Goal: Task Accomplishment & Management: Use online tool/utility

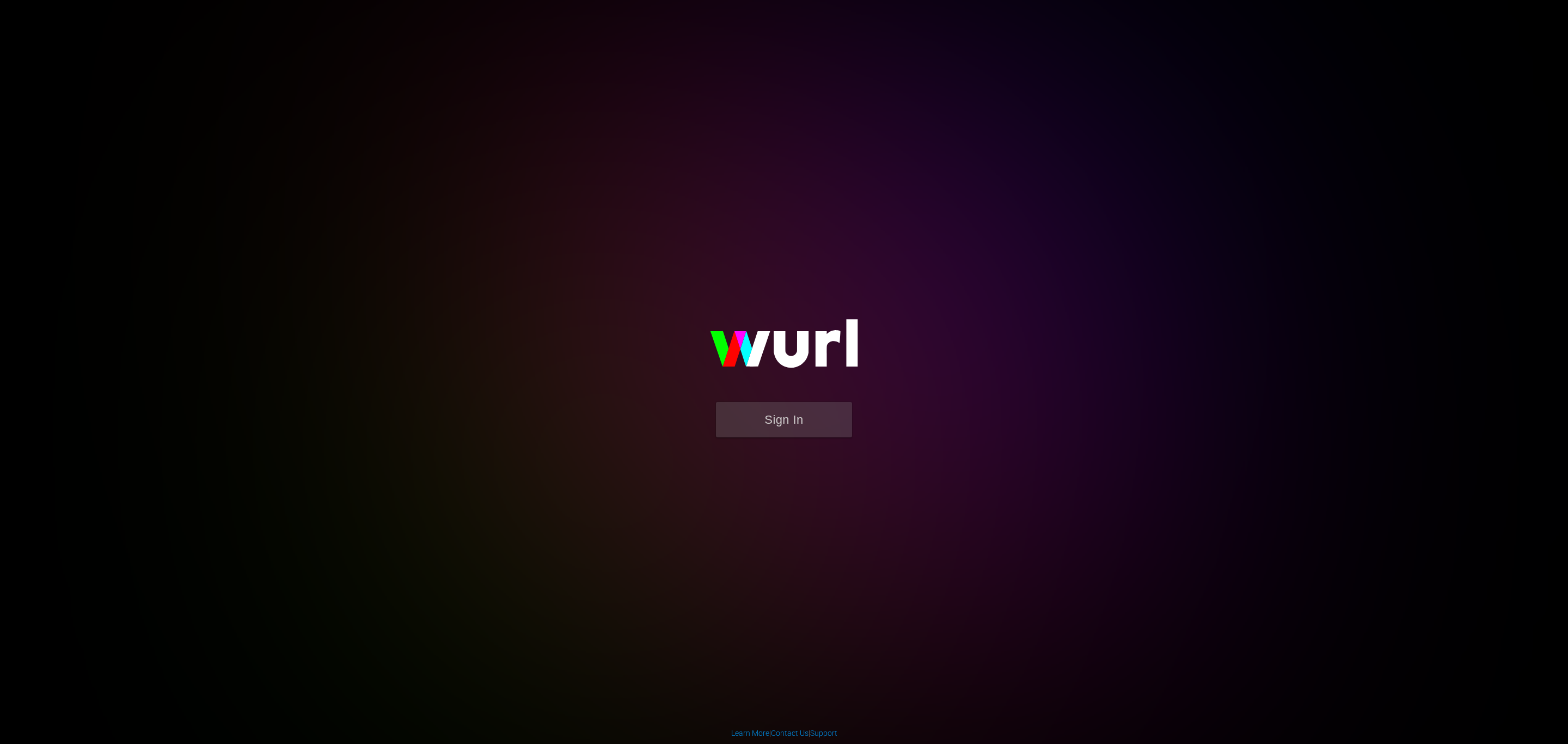
click at [617, 172] on img at bounding box center [784, 349] width 218 height 106
click at [617, 172] on button "Sign In" at bounding box center [784, 420] width 136 height 35
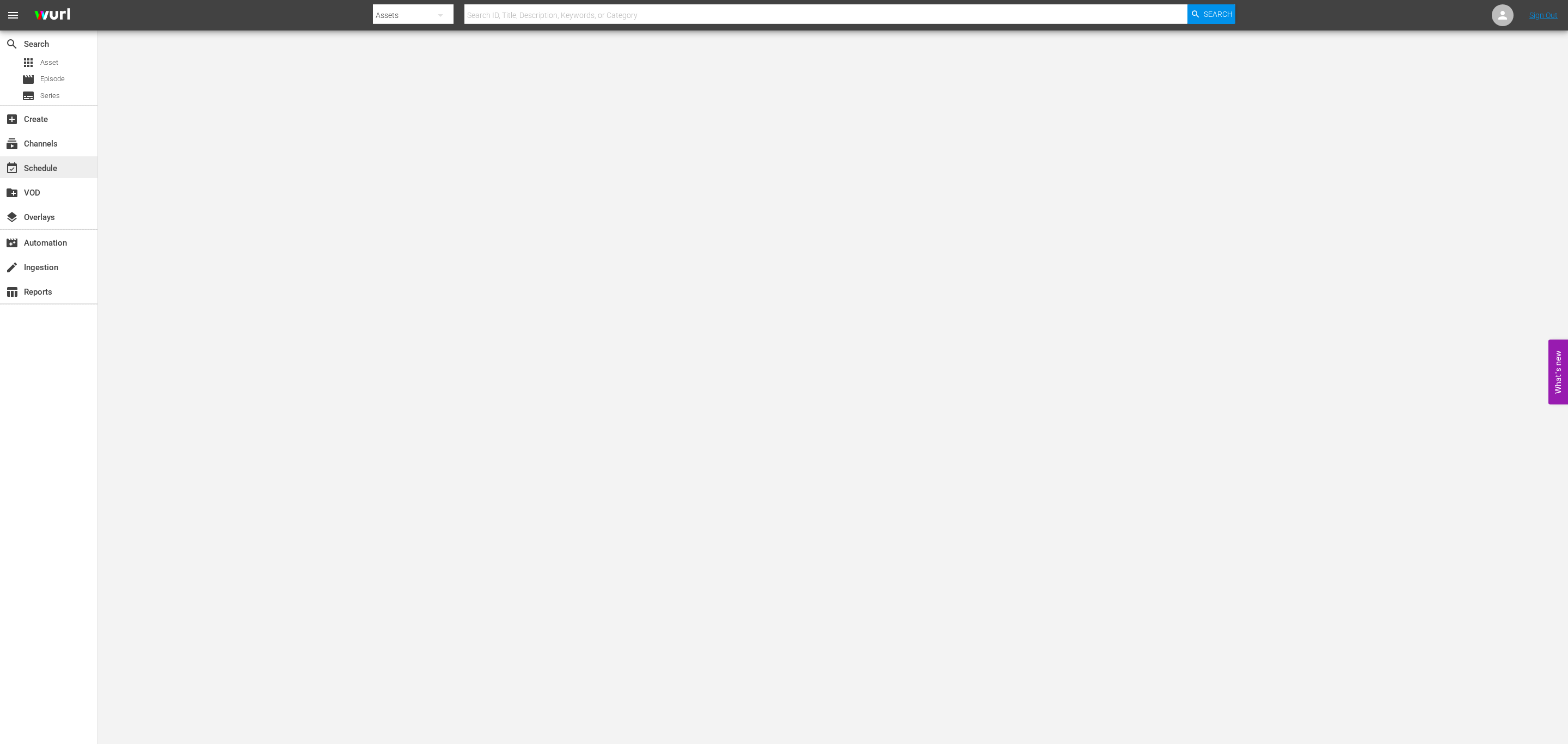
click at [86, 170] on div "event_available Schedule" at bounding box center [49, 167] width 98 height 22
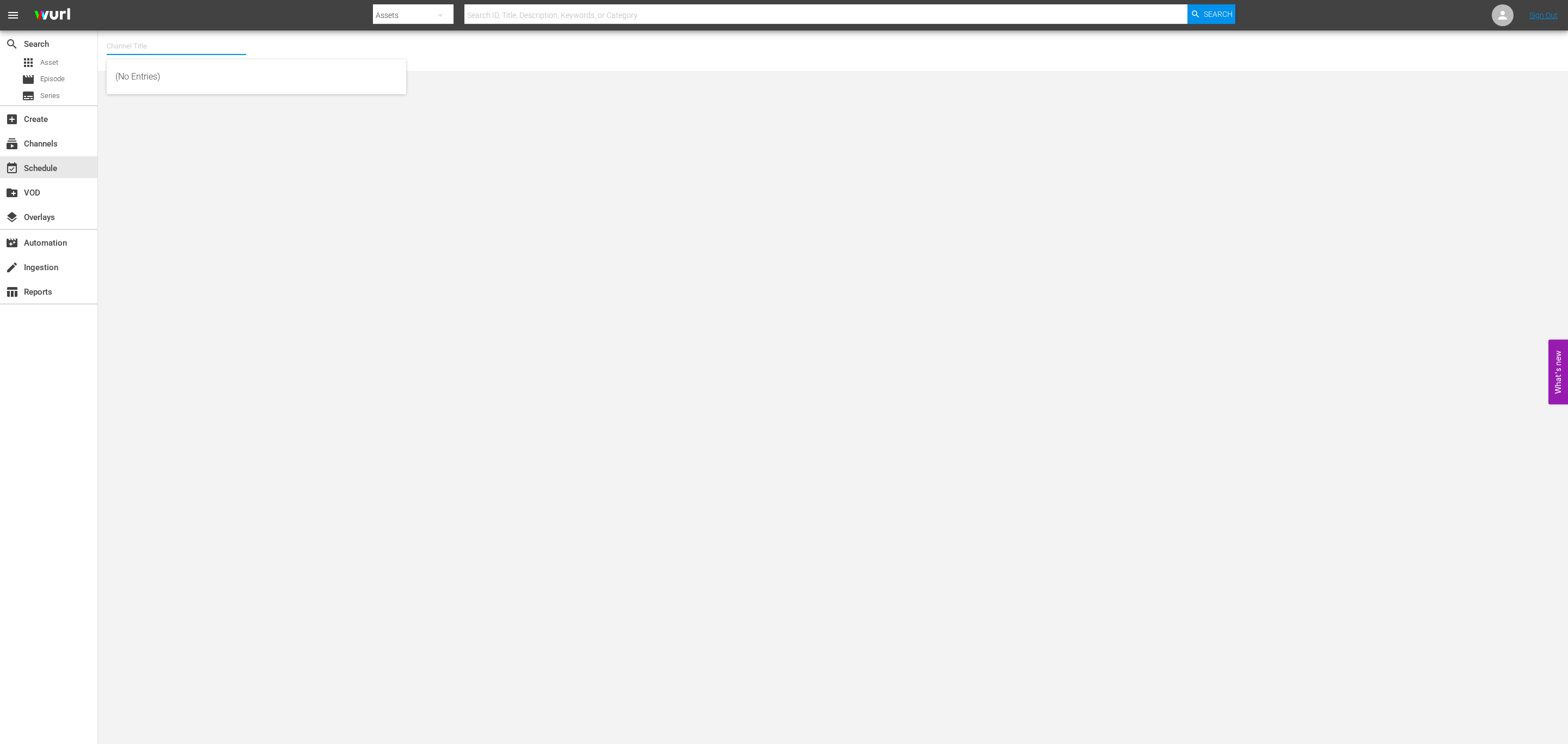
click at [196, 47] on input "text" at bounding box center [176, 46] width 139 height 26
click at [211, 102] on div "ARD Plus Lindenstraße (1886 - ard_plus_ardpluslindenstrae_1)" at bounding box center [256, 103] width 282 height 26
type input "ARD Plus Lindenstraße (1886 - ard_plus_ardpluslindenstrae_1)"
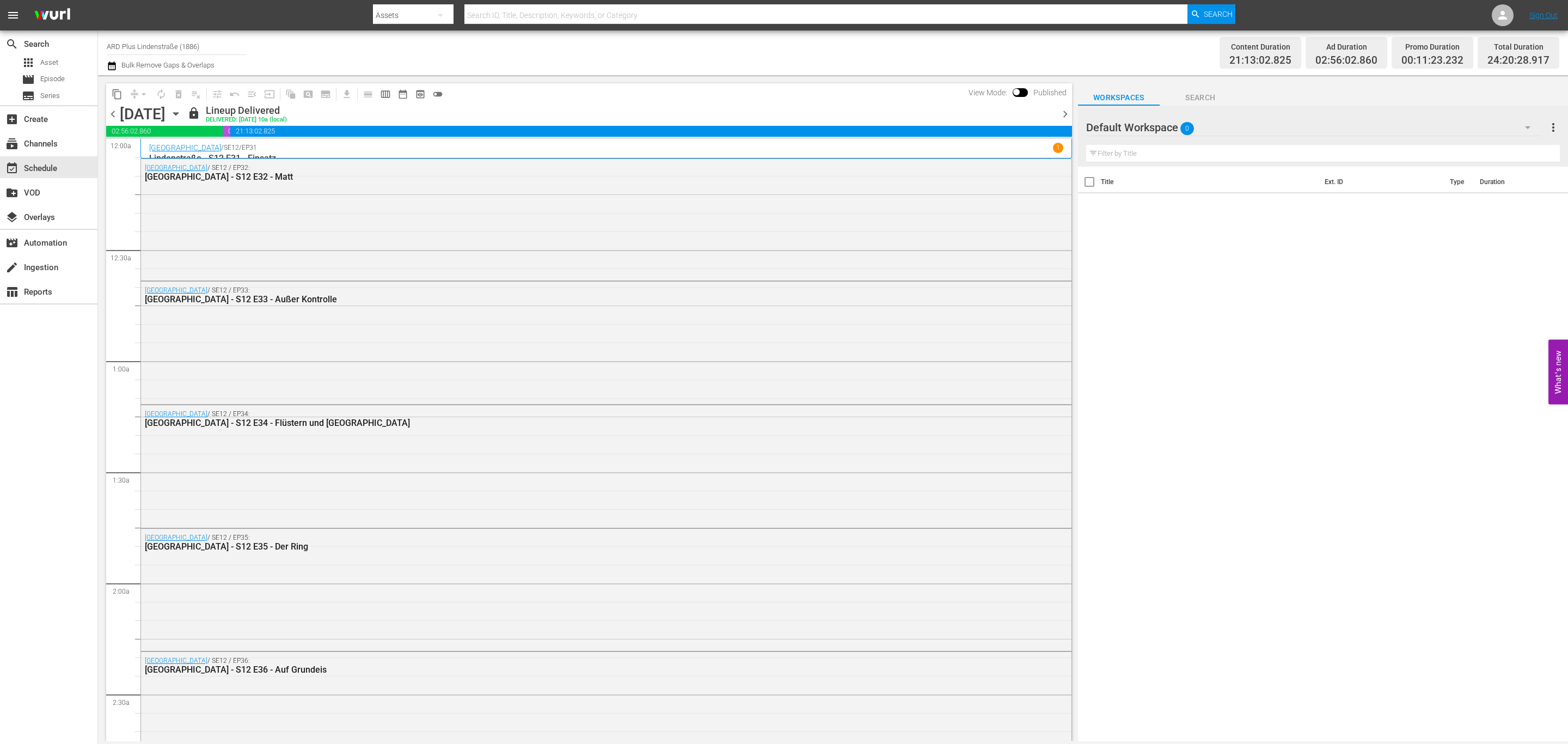
click at [182, 111] on icon "button" at bounding box center [175, 114] width 12 height 12
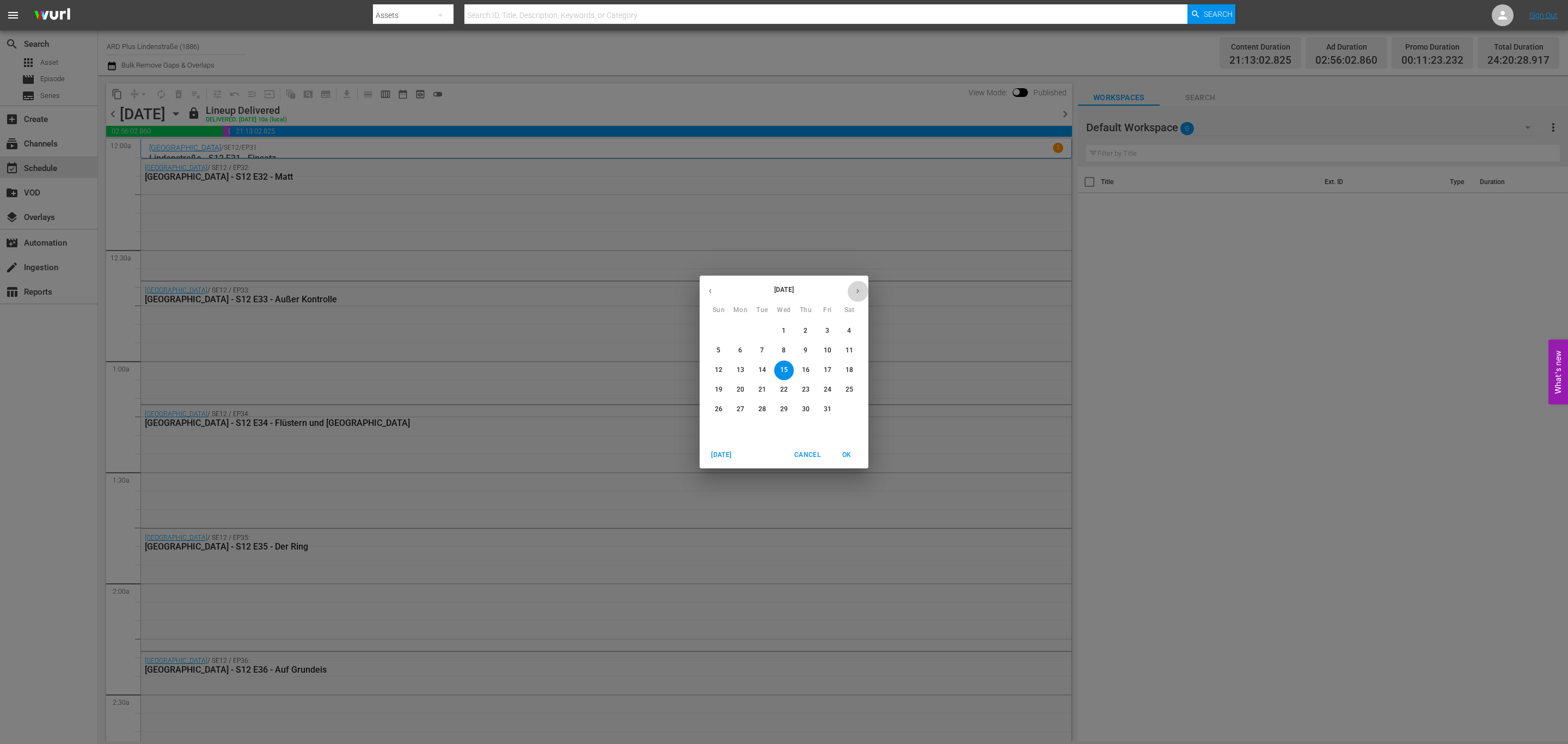
click at [855, 283] on button "button" at bounding box center [858, 291] width 22 height 22
click at [771, 376] on div "11" at bounding box center [762, 370] width 22 height 19
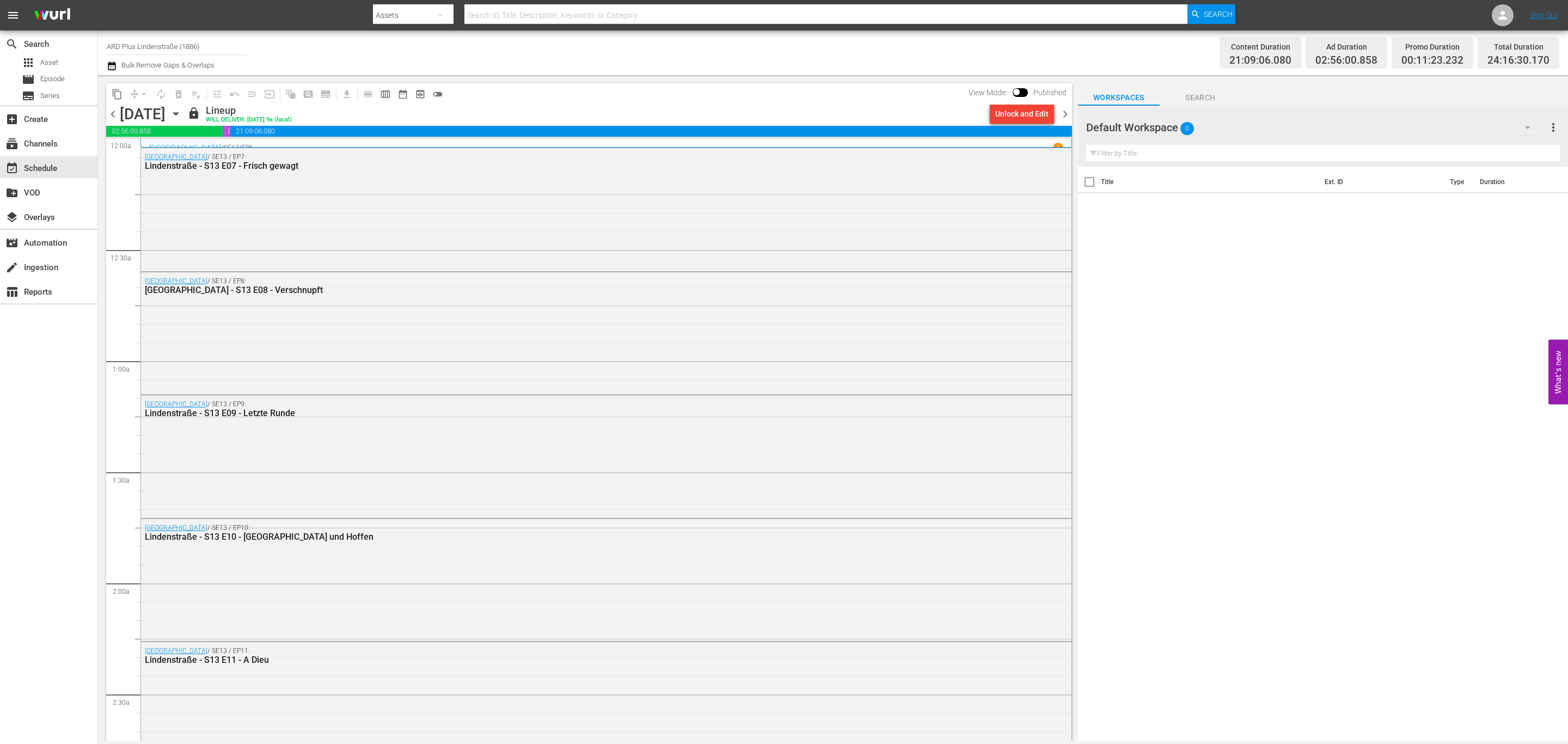
click at [182, 110] on icon "button" at bounding box center [175, 114] width 12 height 12
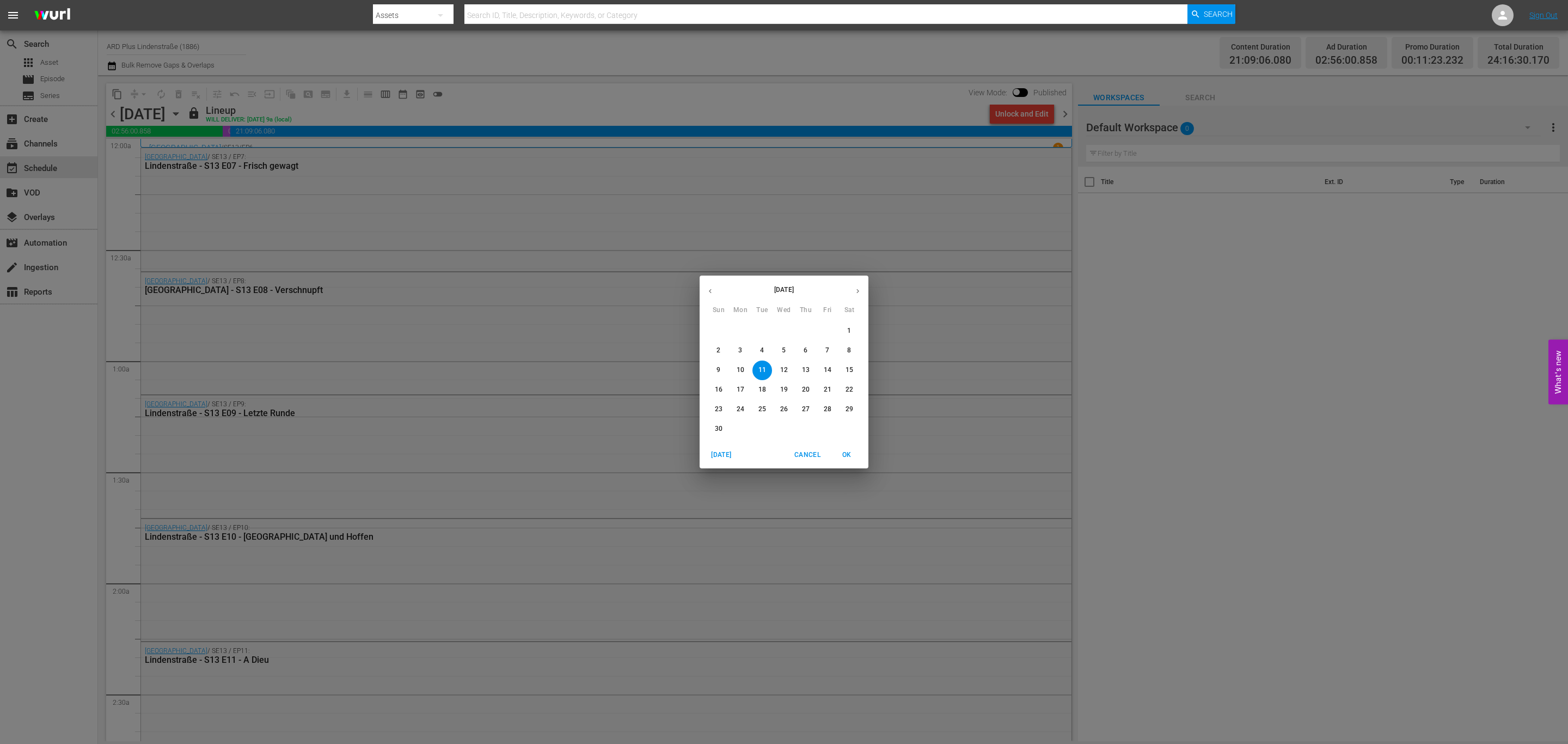
click at [808, 410] on p "27" at bounding box center [806, 410] width 8 height 10
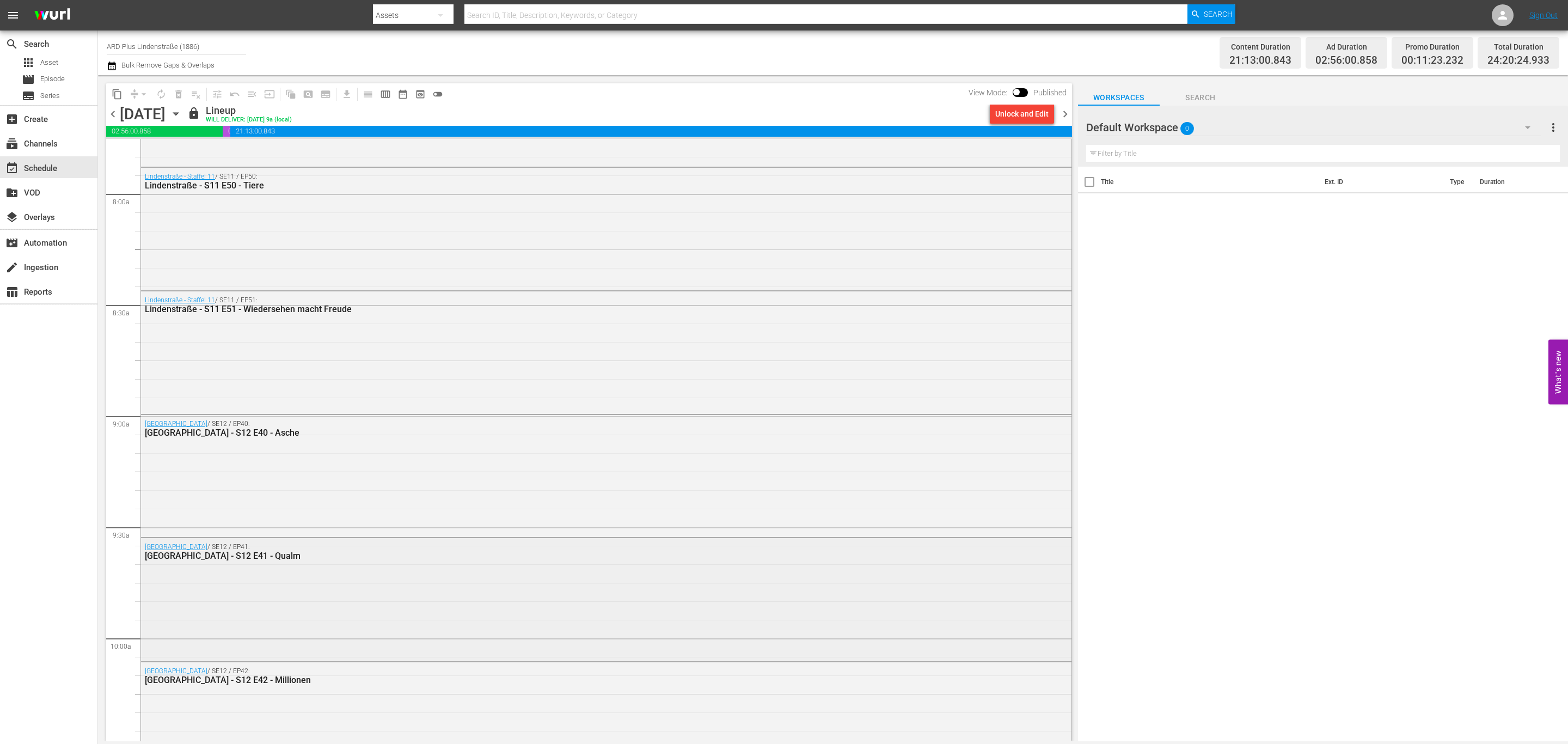
scroll to position [2125, 0]
